Goal: Contribute content: Add original content to the website for others to see

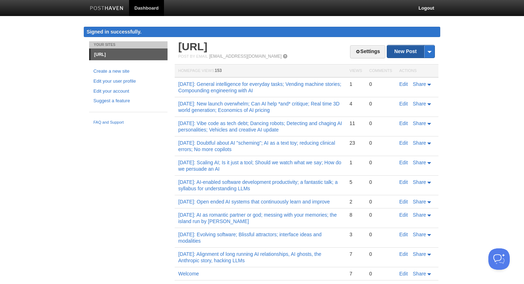
click at [403, 48] on link "New Post" at bounding box center [410, 51] width 47 height 12
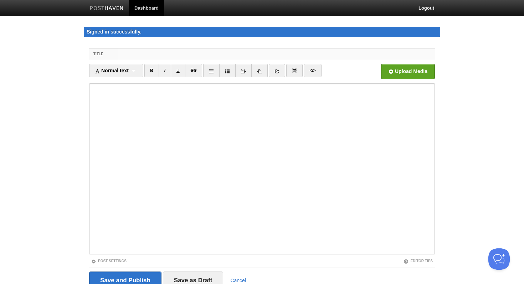
scroll to position [32, 0]
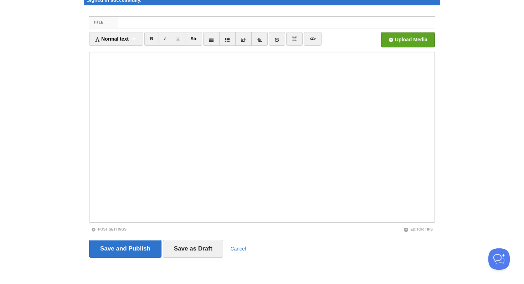
click at [119, 229] on link "Post Settings" at bounding box center [108, 230] width 35 height 4
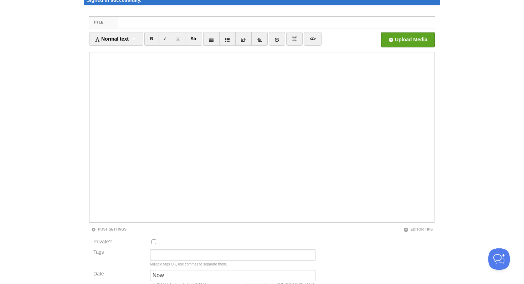
click at [153, 241] on input "Private?" at bounding box center [154, 242] width 5 height 5
checkbox input "true"
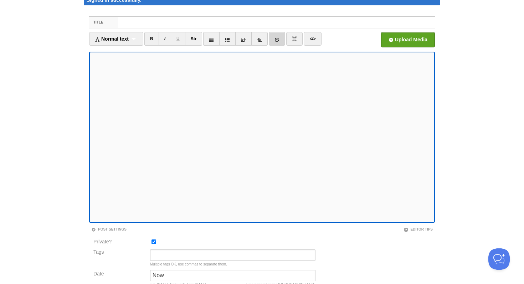
click at [281, 35] on link at bounding box center [277, 39] width 16 height 14
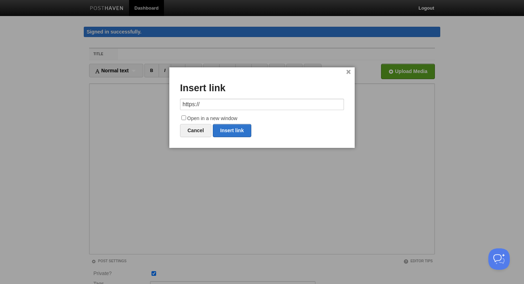
click at [223, 103] on input "https://" at bounding box center [262, 104] width 164 height 11
type input "[URL][DOMAIN_NAME][PERSON_NAME]"
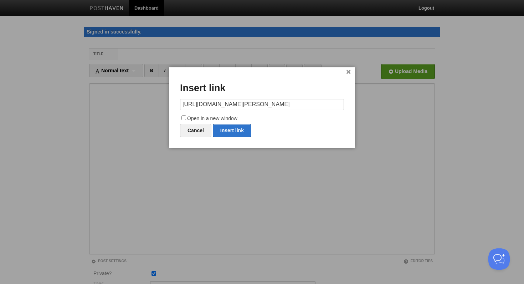
click at [184, 118] on input "Open in a new window" at bounding box center [184, 118] width 5 height 5
checkbox input "true"
click at [234, 128] on link "Insert link" at bounding box center [232, 130] width 39 height 13
type input "https://"
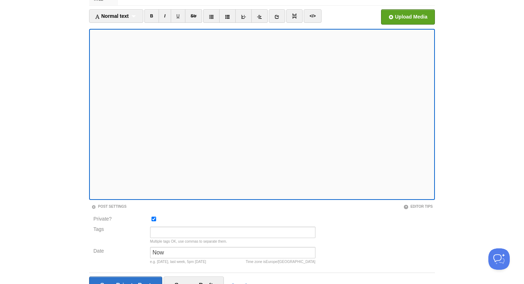
scroll to position [91, 0]
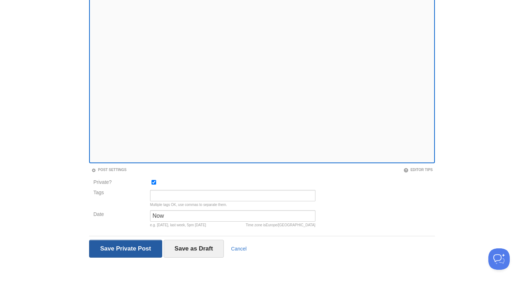
click at [143, 244] on input "Save and Publish" at bounding box center [125, 249] width 73 height 18
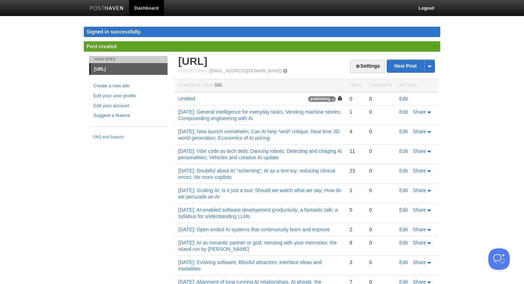
click at [403, 100] on link "Edit" at bounding box center [404, 99] width 9 height 6
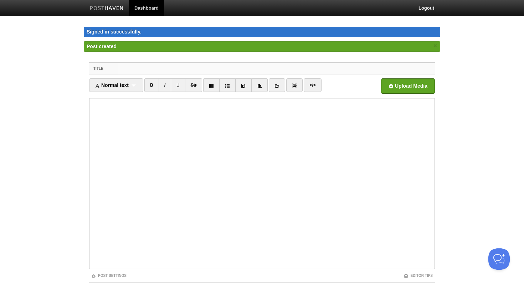
click at [149, 67] on input "Title" at bounding box center [276, 68] width 317 height 11
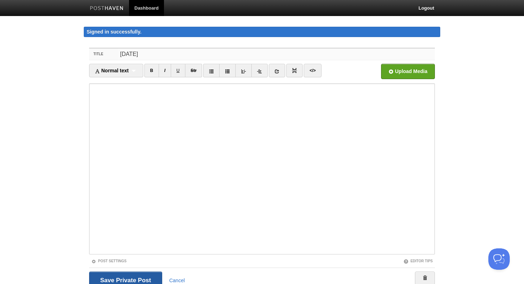
type input "[DATE]"
click at [128, 276] on input "Save and Publish" at bounding box center [125, 281] width 73 height 18
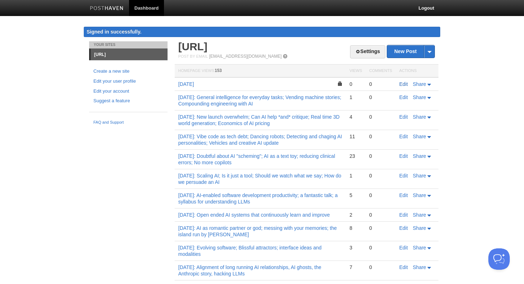
click at [406, 85] on link "Edit" at bounding box center [404, 84] width 9 height 6
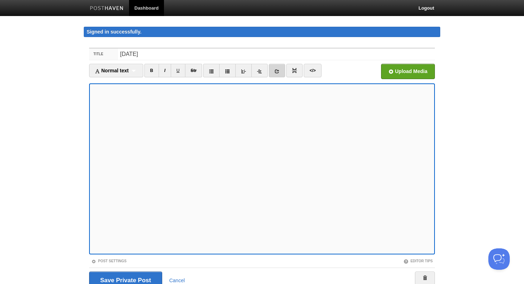
click at [276, 68] on link at bounding box center [277, 71] width 16 height 14
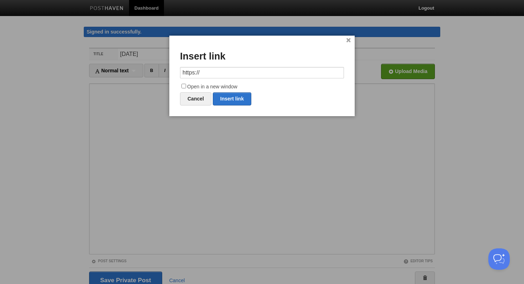
click at [222, 73] on input "https://" at bounding box center [262, 72] width 164 height 11
type input "[URL][DOMAIN_NAME][PERSON_NAME]"
click at [185, 87] on input "Open in a new window" at bounding box center [184, 86] width 5 height 5
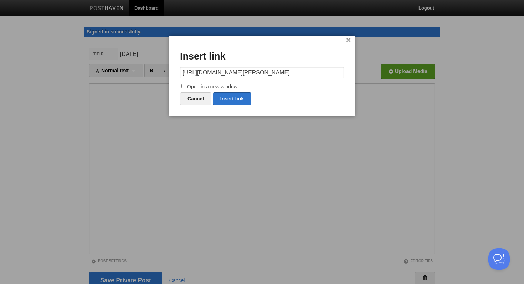
checkbox input "true"
click at [240, 97] on link "Insert link" at bounding box center [232, 98] width 39 height 13
type input "https://"
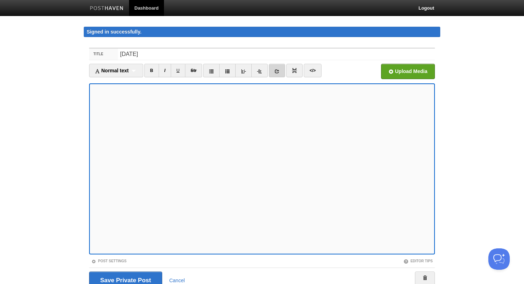
click at [276, 71] on icon at bounding box center [277, 71] width 5 height 5
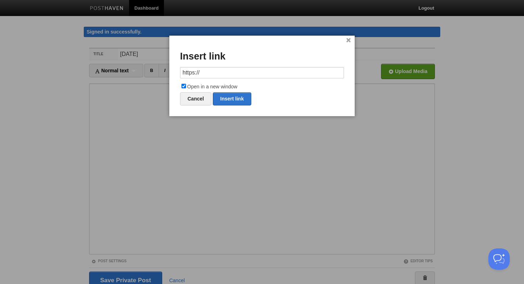
click at [245, 74] on input "https://" at bounding box center [262, 72] width 164 height 11
click at [243, 96] on link "Insert link" at bounding box center [232, 98] width 39 height 13
type input "https://"
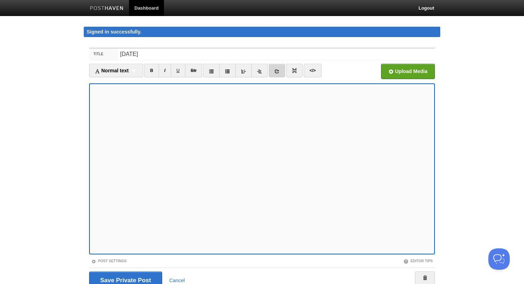
click at [280, 70] on icon at bounding box center [277, 71] width 5 height 5
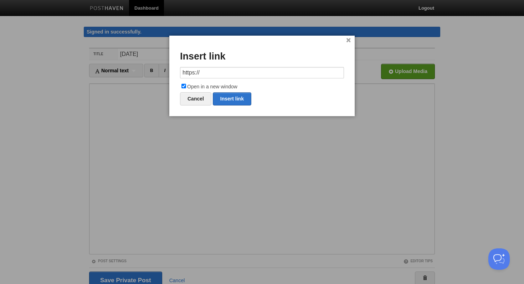
click at [237, 71] on input "https://" at bounding box center [262, 72] width 164 height 11
click at [233, 98] on link "Insert link" at bounding box center [232, 98] width 39 height 13
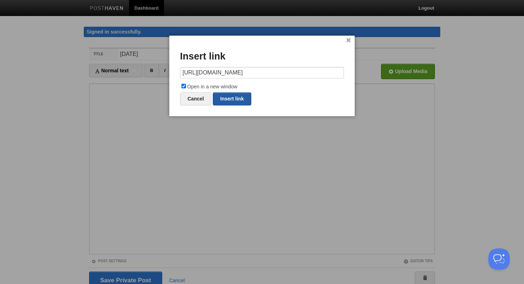
type input "https://"
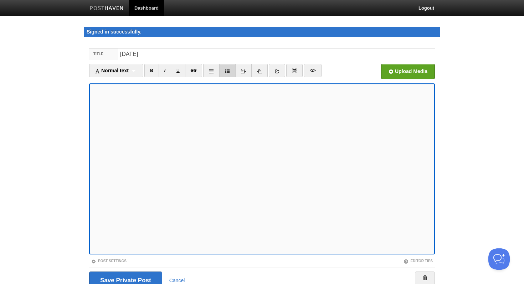
click at [226, 70] on link at bounding box center [227, 71] width 16 height 14
click at [275, 70] on link at bounding box center [277, 71] width 16 height 14
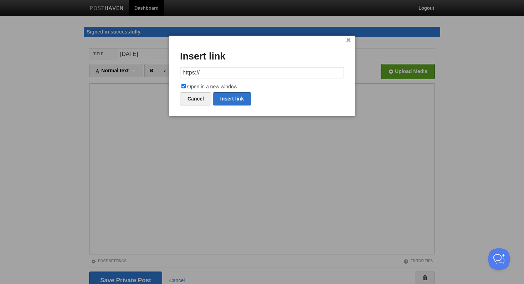
click at [230, 72] on input "https://" at bounding box center [262, 72] width 164 height 11
click at [233, 96] on link "Insert link" at bounding box center [232, 98] width 39 height 13
type input "https://"
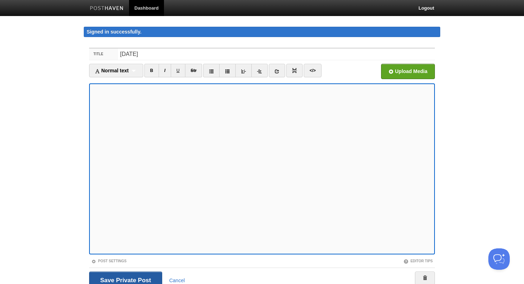
click at [133, 279] on input "Save and Publish" at bounding box center [125, 281] width 73 height 18
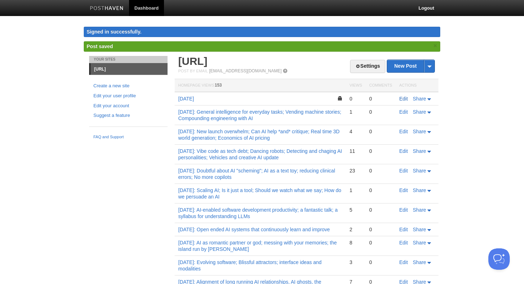
click at [402, 98] on link "Edit" at bounding box center [404, 99] width 9 height 6
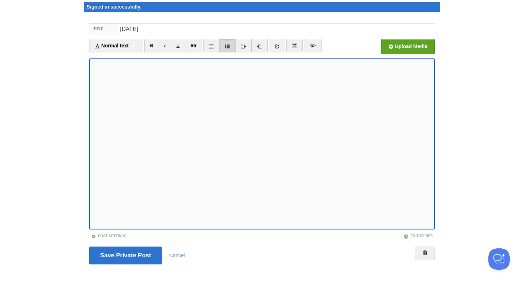
scroll to position [32, 0]
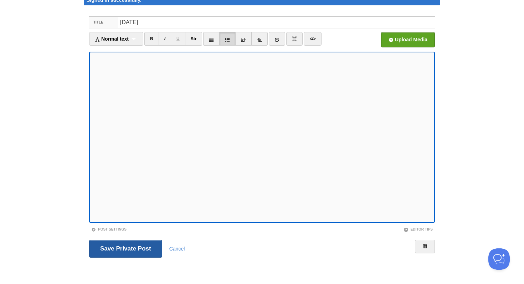
click at [137, 241] on input "Save Private Post" at bounding box center [125, 249] width 73 height 18
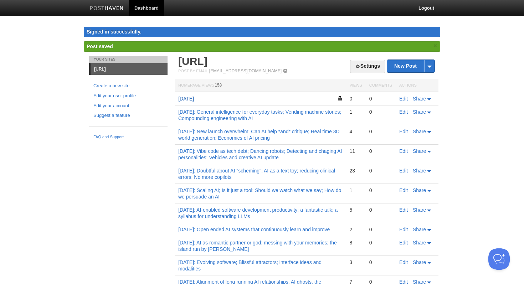
click at [194, 100] on link "[DATE]" at bounding box center [186, 99] width 16 height 6
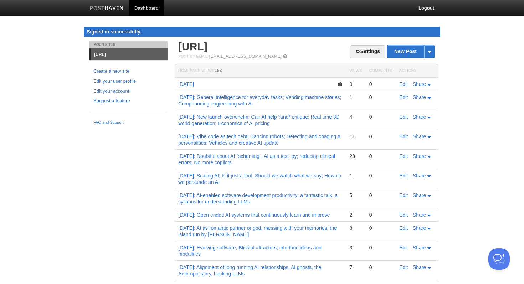
click at [403, 84] on link "Edit" at bounding box center [404, 84] width 9 height 6
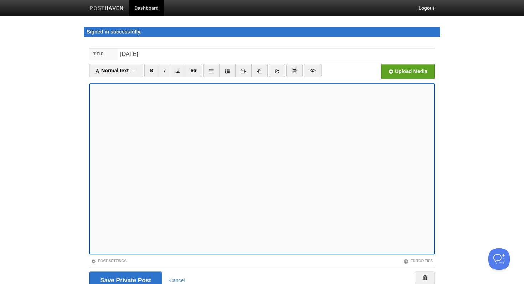
scroll to position [32, 0]
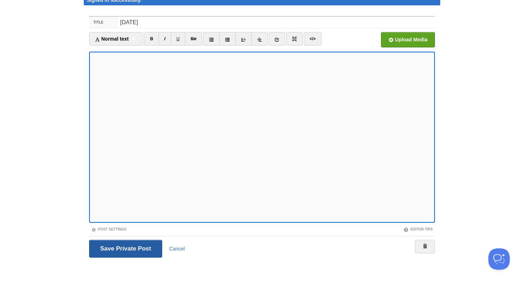
click at [122, 250] on input "Save and Publish" at bounding box center [125, 249] width 73 height 18
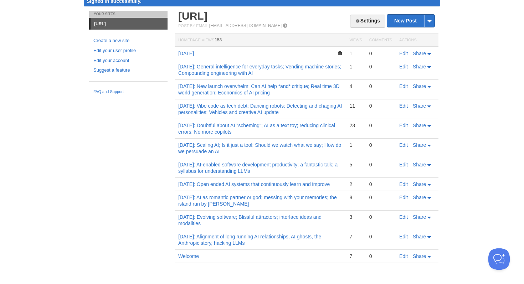
scroll to position [31, 0]
click at [405, 56] on link "Edit" at bounding box center [404, 54] width 9 height 6
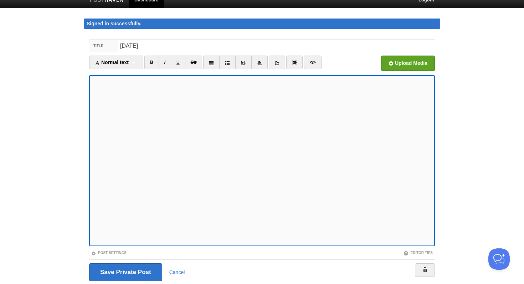
scroll to position [32, 0]
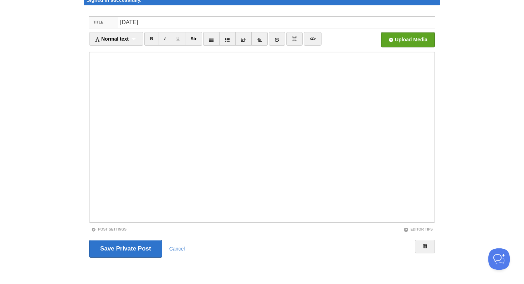
click at [142, 53] on iframe at bounding box center [262, 137] width 346 height 171
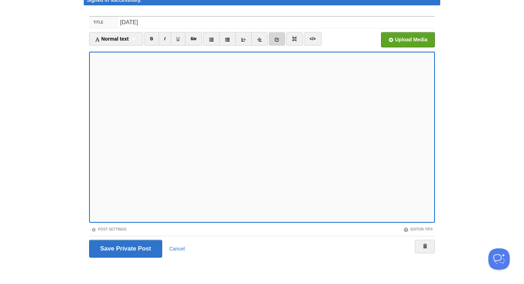
click at [279, 39] on icon at bounding box center [277, 39] width 5 height 5
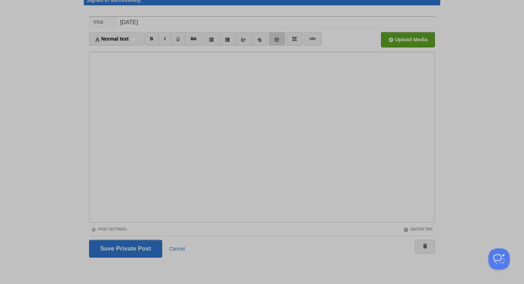
scroll to position [0, 0]
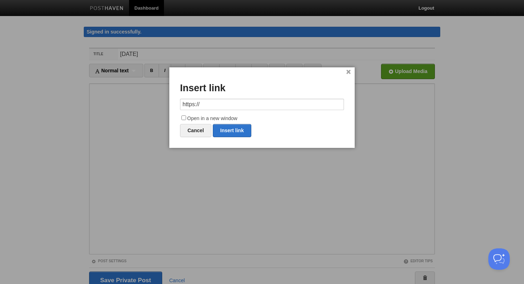
click at [223, 102] on input "https://" at bounding box center [262, 104] width 164 height 11
type input "[URL][PERSON_NAME]"
click at [186, 117] on input "Open in a new window" at bounding box center [184, 118] width 5 height 5
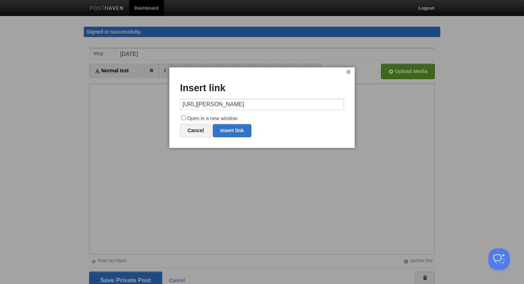
checkbox input "true"
click at [227, 129] on link "Insert link" at bounding box center [232, 130] width 39 height 13
type input "https://"
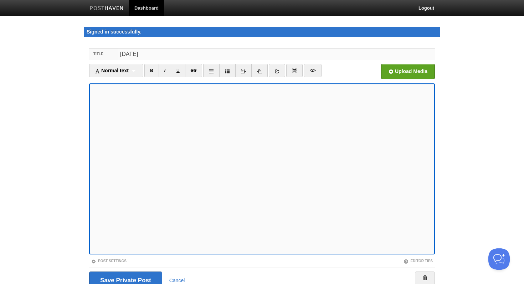
click at [216, 52] on input "[DATE]" at bounding box center [276, 54] width 317 height 11
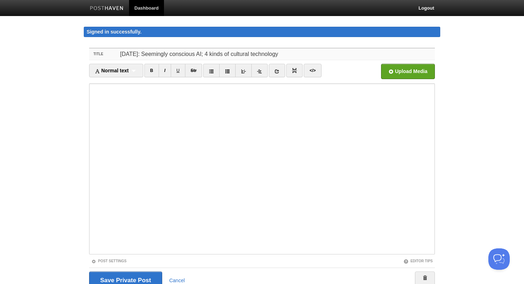
click at [217, 55] on input "[DATE]: Seemingly conscious AI; 4 kinds of cultural technology" at bounding box center [276, 54] width 317 height 11
click at [317, 52] on input "[DATE]: Seemingly conscious AI; AI as 4 kinds of cultural technology" at bounding box center [276, 54] width 317 height 11
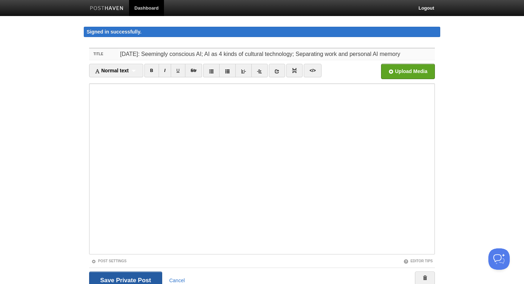
type input "[DATE]: Seemingly conscious AI; AI as 4 kinds of cultural technology; Separatin…"
click at [129, 280] on input "Save and Publish" at bounding box center [125, 281] width 73 height 18
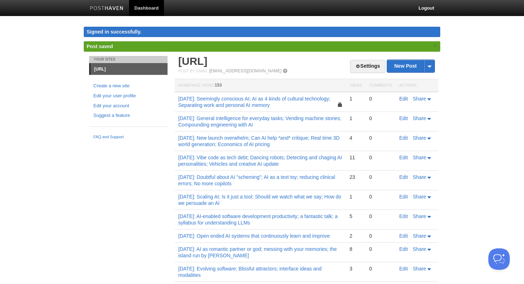
click at [406, 100] on link "Edit" at bounding box center [404, 99] width 9 height 6
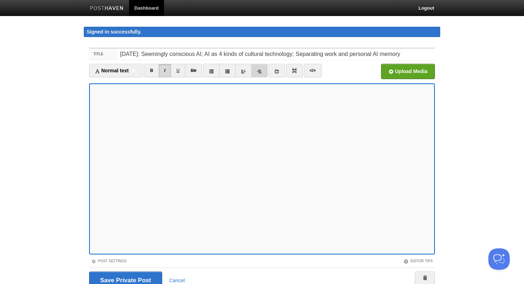
click at [260, 70] on icon at bounding box center [259, 71] width 5 height 5
click at [123, 278] on input "Save and Publish" at bounding box center [125, 281] width 73 height 18
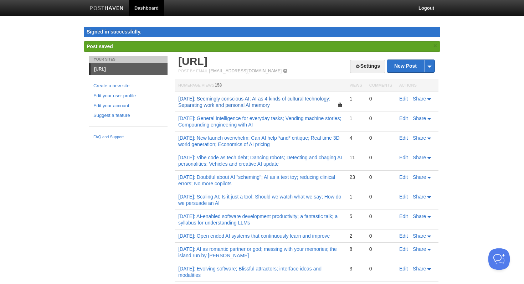
click at [256, 103] on link "[DATE]: Seemingly conscious AI; AI as 4 kinds of cultural technology; Separatin…" at bounding box center [254, 102] width 152 height 12
